Goal: Find contact information: Find contact information

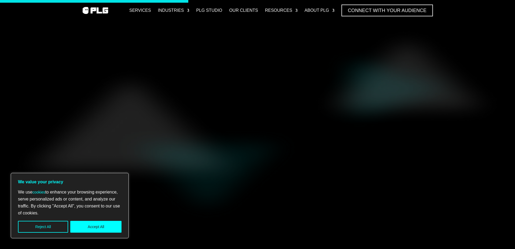
scroll to position [693, 0]
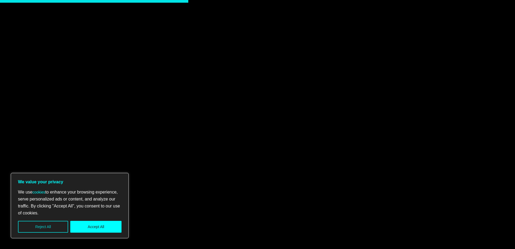
click at [37, 227] on button "Reject All" at bounding box center [43, 227] width 50 height 12
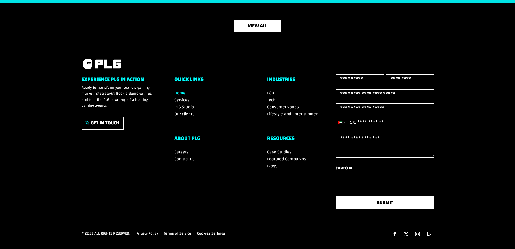
scroll to position [1855, 0]
click at [370, 123] on input "Phone (Required)" at bounding box center [384, 123] width 99 height 10
click at [282, 178] on div "Experience PLG in Action Ready to transform your brand’s gaming marketing strat…" at bounding box center [258, 147] width 352 height 146
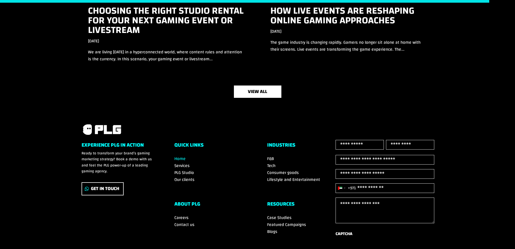
scroll to position [1865, 0]
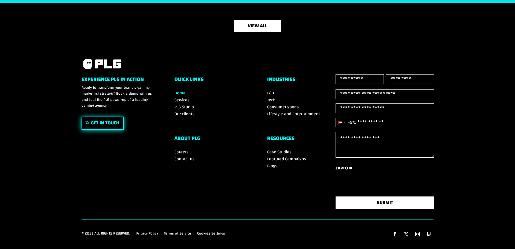
click at [98, 117] on link "Get In Touch" at bounding box center [103, 123] width 42 height 13
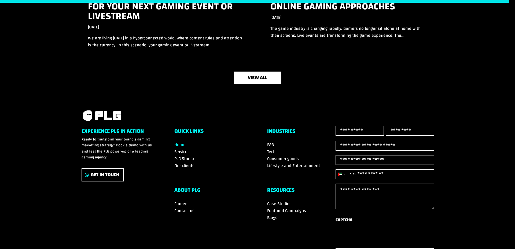
scroll to position [1864, 0]
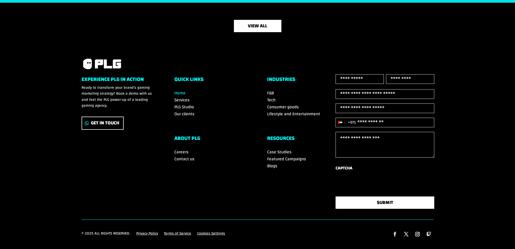
click at [115, 85] on p "Ready to transform your brand’s gaming marketing strategy? Book a demo with us …" at bounding box center [118, 97] width 73 height 24
click at [233, 156] on li "Contact us" at bounding box center [210, 159] width 73 height 7
click at [187, 155] on span "Contact us" at bounding box center [184, 159] width 20 height 8
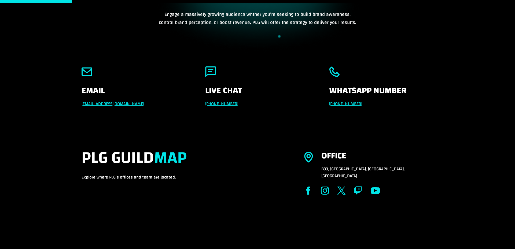
scroll to position [66, 0]
click at [90, 156] on h2 "PLG Guild Map" at bounding box center [183, 161] width 203 height 26
copy h2 "PLG"
click at [328, 167] on p "B33, [GEOGRAPHIC_DATA], [GEOGRAPHIC_DATA], [GEOGRAPHIC_DATA]" at bounding box center [377, 172] width 112 height 14
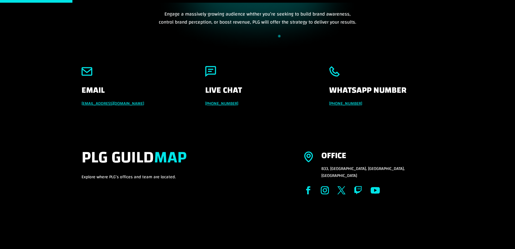
click at [328, 167] on p "B33, [GEOGRAPHIC_DATA], [GEOGRAPHIC_DATA], [GEOGRAPHIC_DATA]" at bounding box center [377, 172] width 112 height 14
click at [276, 125] on div "Email [EMAIL_ADDRESS][DOMAIN_NAME] Live Chat [PHONE_NUMBER] Whatsapp Number [PH…" at bounding box center [257, 98] width 515 height 82
drag, startPoint x: 246, startPoint y: 103, endPoint x: 208, endPoint y: 101, distance: 38.7
click at [208, 101] on p "[PHONE_NUMBER]" at bounding box center [257, 103] width 104 height 7
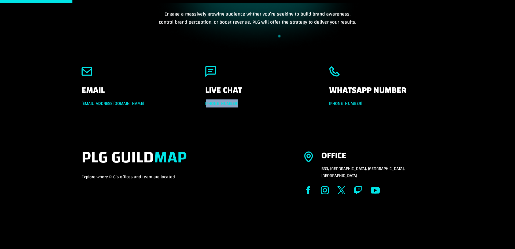
click at [158, 102] on p "[EMAIL_ADDRESS][DOMAIN_NAME]" at bounding box center [134, 103] width 104 height 7
click at [195, 89] on div "Email [EMAIL_ADDRESS][DOMAIN_NAME] Live Chat [PHONE_NUMBER] Whatsapp Number [PH…" at bounding box center [258, 86] width 352 height 58
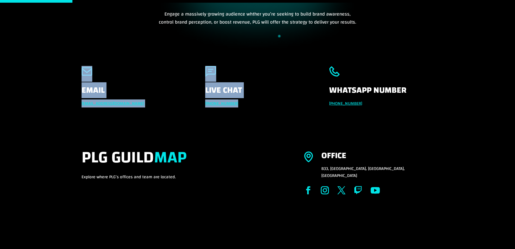
drag, startPoint x: 203, startPoint y: 87, endPoint x: 241, endPoint y: 101, distance: 40.2
click at [241, 101] on div "Email [EMAIL_ADDRESS][DOMAIN_NAME] Live Chat [PHONE_NUMBER] Whatsapp Number [PH…" at bounding box center [258, 86] width 352 height 58
click at [232, 89] on h4 "Live Chat" at bounding box center [257, 93] width 104 height 14
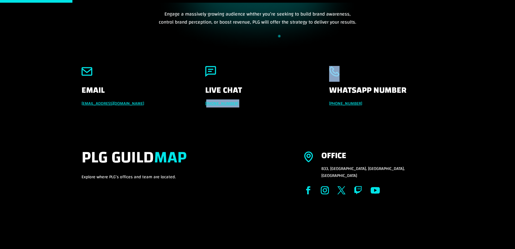
drag, startPoint x: 238, startPoint y: 106, endPoint x: 206, endPoint y: 104, distance: 31.2
click at [206, 104] on p "[PHONE_NUMBER]" at bounding box center [257, 103] width 104 height 7
copy div "971 551257087"
click at [411, 107] on div "Email [EMAIL_ADDRESS][DOMAIN_NAME] Live Chat [PHONE_NUMBER] Whatsapp Number [PH…" at bounding box center [258, 86] width 352 height 58
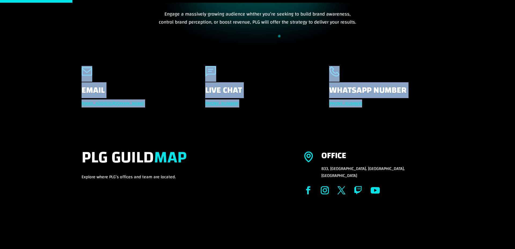
drag, startPoint x: 371, startPoint y: 104, endPoint x: 327, endPoint y: 105, distance: 43.7
click at [327, 105] on div "Email [EMAIL_ADDRESS][DOMAIN_NAME] Live Chat [PHONE_NUMBER] Whatsapp Number [PH…" at bounding box center [258, 86] width 352 height 58
click at [310, 116] on div "Email [EMAIL_ADDRESS][DOMAIN_NAME] Live Chat [PHONE_NUMBER] Whatsapp Number [PH…" at bounding box center [257, 98] width 515 height 82
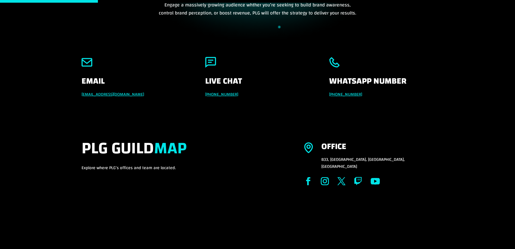
scroll to position [0, 0]
